Goal: Task Accomplishment & Management: Manage account settings

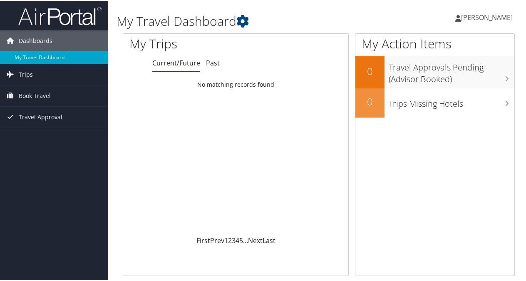
click at [484, 19] on span "[PERSON_NAME]" at bounding box center [487, 16] width 52 height 9
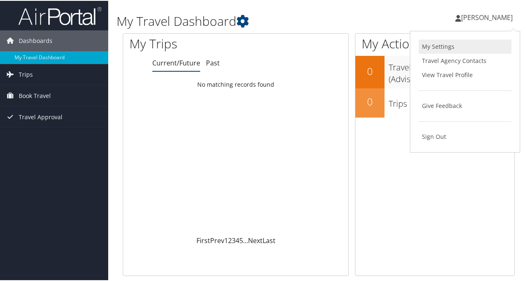
click at [453, 47] on link "My Settings" at bounding box center [465, 46] width 93 height 14
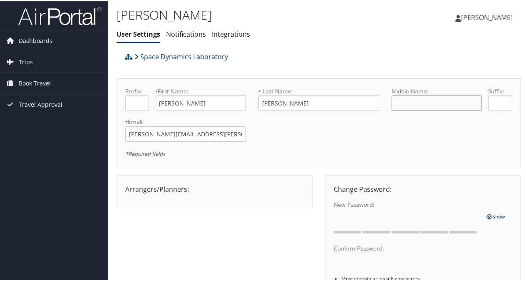
click at [435, 105] on input "text" at bounding box center [437, 102] width 90 height 15
type input "Ball"
drag, startPoint x: 377, startPoint y: 159, endPoint x: 388, endPoint y: 180, distance: 23.1
click at [388, 180] on div "Space Dynamics Laboratory Prefix: * First Name: [PERSON_NAME] This field is req…" at bounding box center [319, 209] width 405 height 325
drag, startPoint x: 388, startPoint y: 180, endPoint x: 351, endPoint y: 152, distance: 46.6
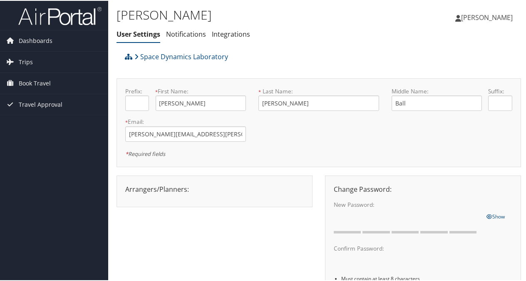
click at [351, 152] on div "* Required fields" at bounding box center [319, 152] width 400 height 10
click at [420, 28] on div "[PERSON_NAME] [PERSON_NAME] My Settings Travel Agency Contacts View Travel Prof…" at bounding box center [441, 20] width 177 height 32
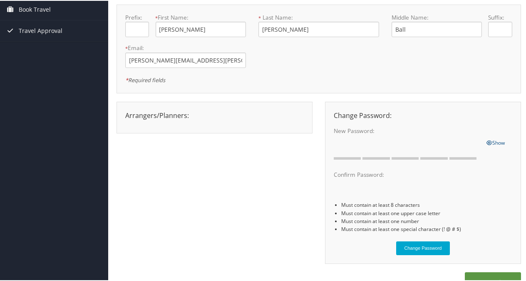
scroll to position [92, 0]
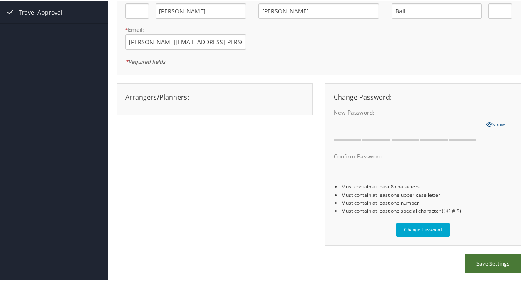
click at [489, 261] on button "Save Settings" at bounding box center [493, 263] width 56 height 20
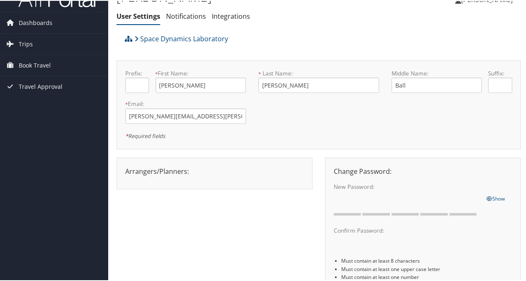
scroll to position [0, 0]
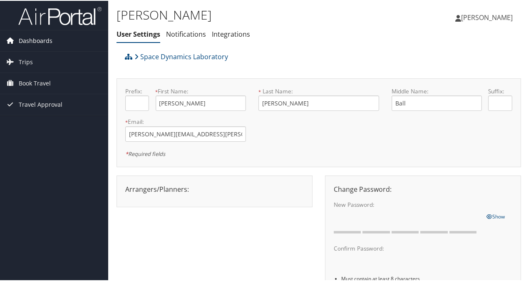
click at [30, 41] on span "Dashboards" at bounding box center [36, 40] width 34 height 21
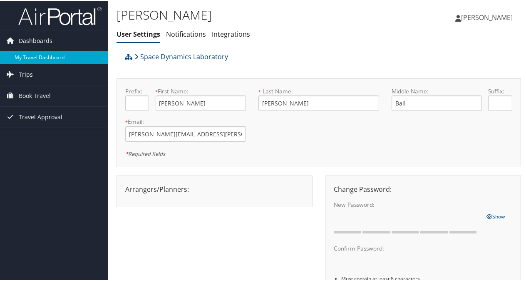
click at [32, 54] on link "My Travel Dashboard" at bounding box center [54, 56] width 108 height 12
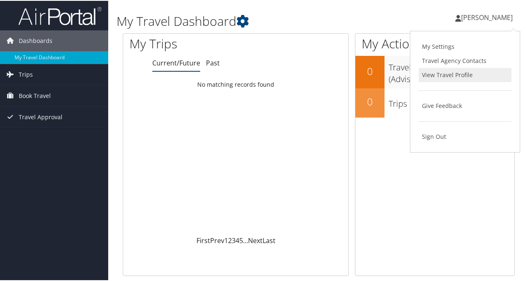
click at [458, 67] on link "View Travel Profile" at bounding box center [465, 74] width 93 height 14
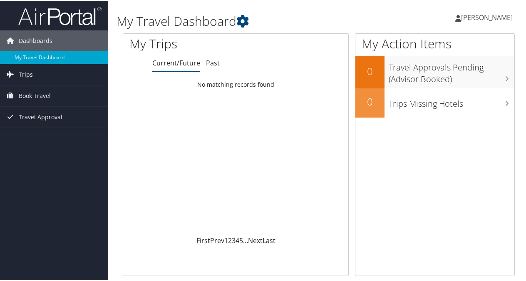
click at [484, 15] on span "[PERSON_NAME]" at bounding box center [487, 16] width 52 height 9
